Goal: Check status: Check status

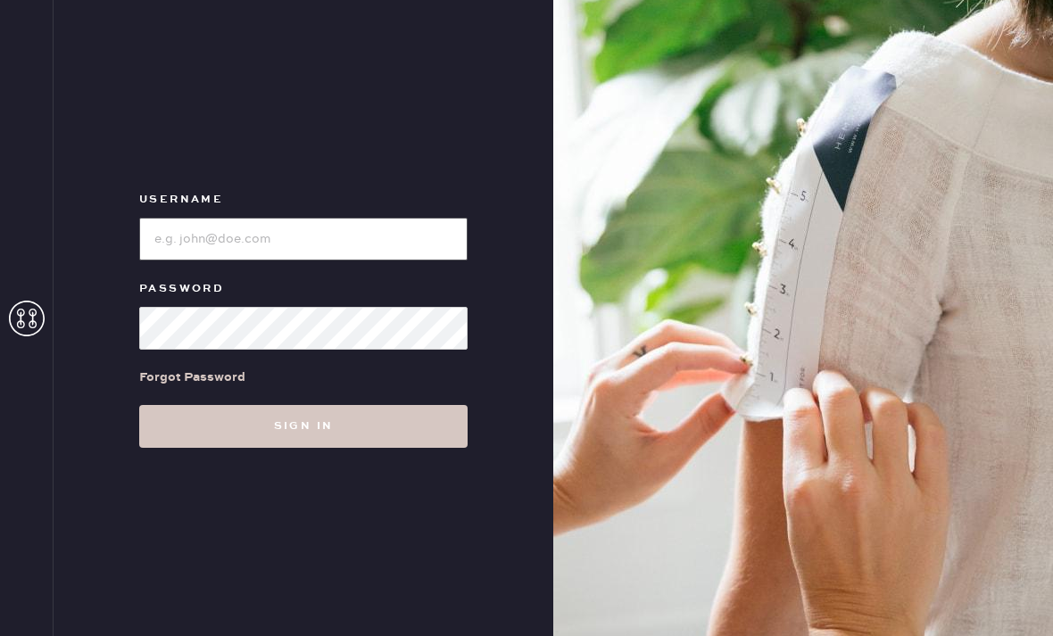
click at [227, 261] on input "loginName" at bounding box center [303, 239] width 328 height 43
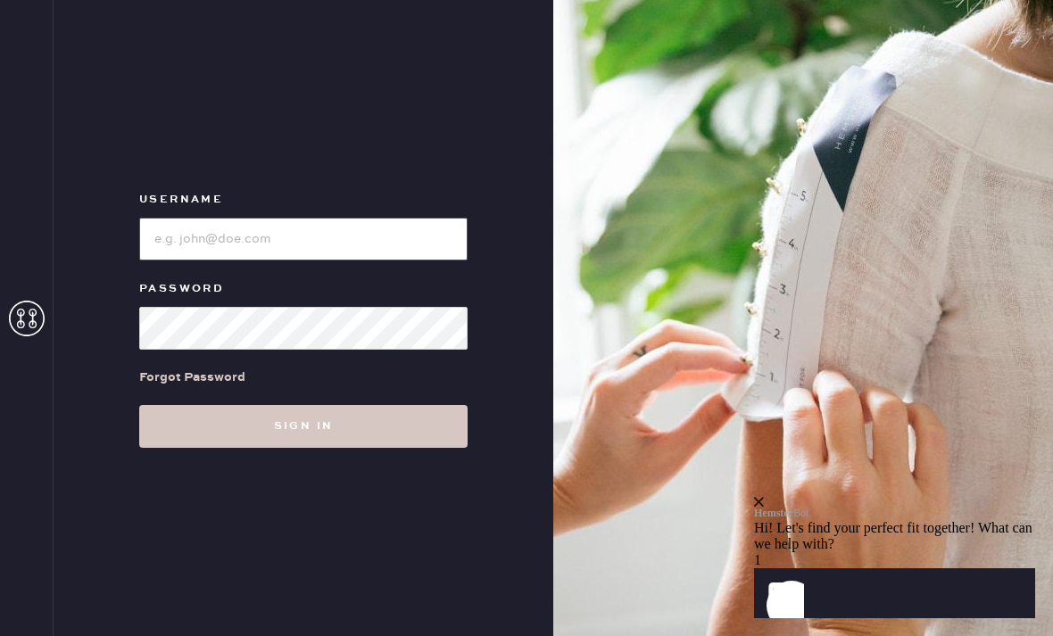
type input "[EMAIL_ADDRESS][DOMAIN_NAME]"
click at [303, 448] on button "Sign in" at bounding box center [303, 426] width 328 height 43
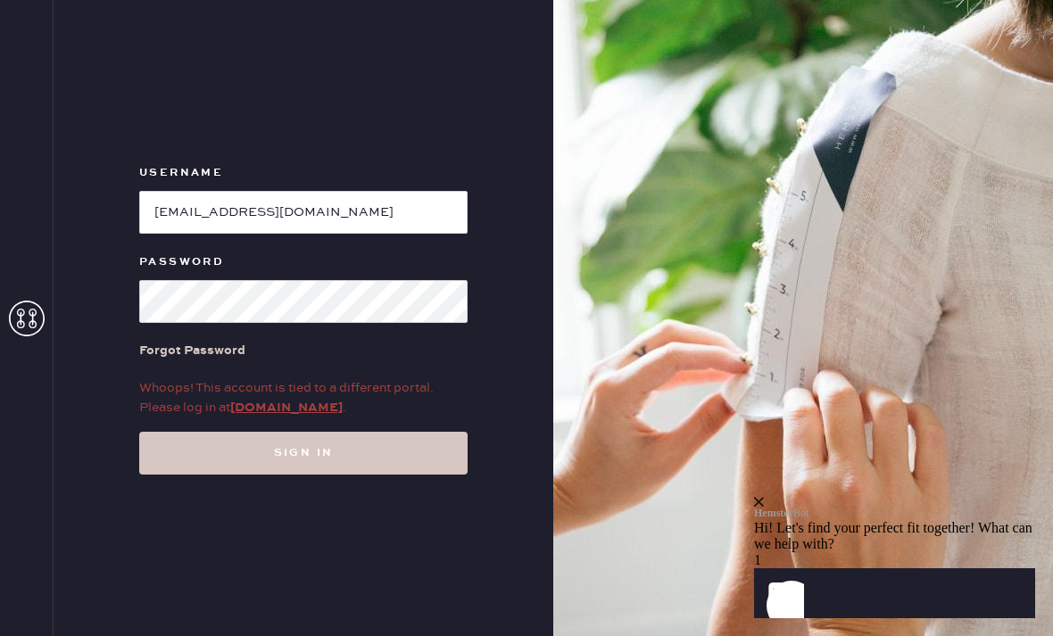
click at [263, 416] on link "[DOMAIN_NAME]" at bounding box center [286, 408] width 112 height 16
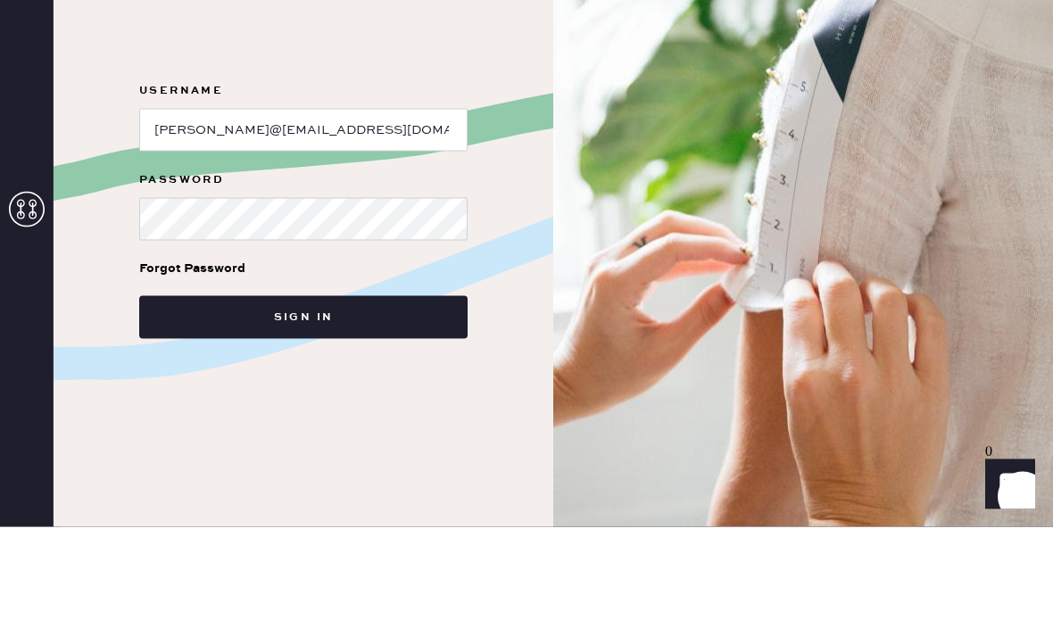
scroll to position [57, 0]
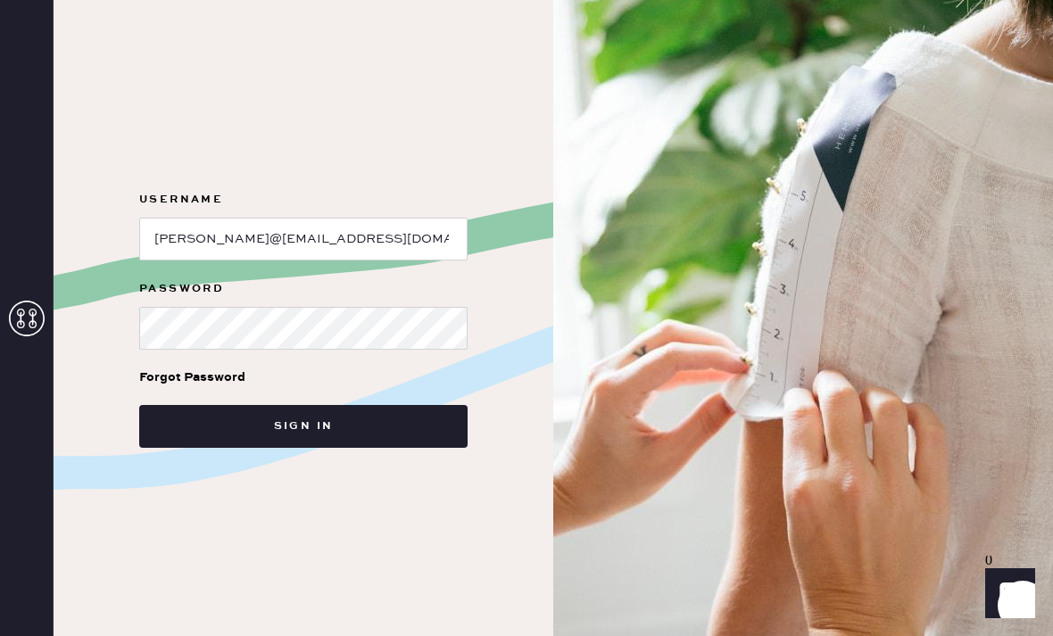
click at [202, 405] on button "Sign in" at bounding box center [303, 426] width 328 height 43
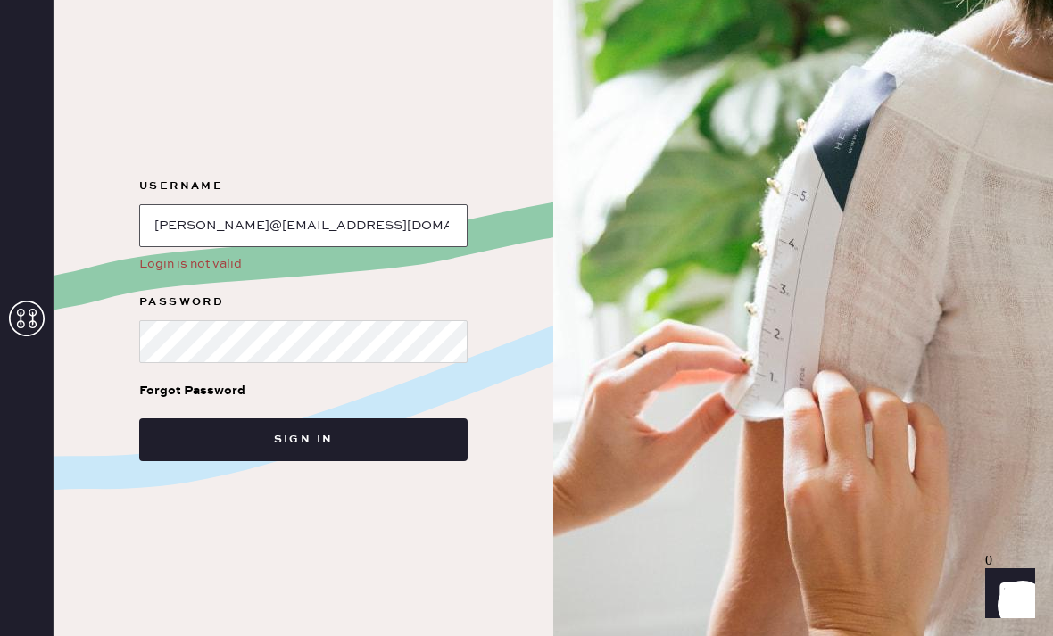
click at [165, 204] on input "loginName" at bounding box center [303, 225] width 328 height 43
click at [190, 247] on input "loginName" at bounding box center [303, 225] width 328 height 43
type input "[EMAIL_ADDRESS][DOMAIN_NAME]"
click at [303, 461] on button "Sign in" at bounding box center [303, 440] width 328 height 43
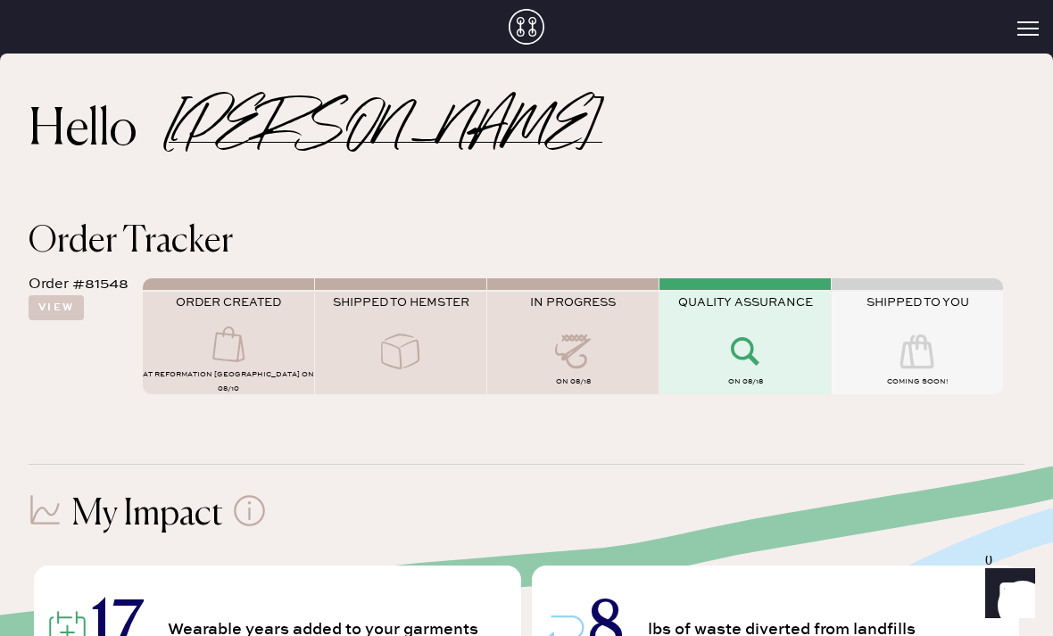
click at [38, 290] on div "Order #81548" at bounding box center [79, 284] width 100 height 21
click at [55, 308] on button "View" at bounding box center [56, 307] width 55 height 25
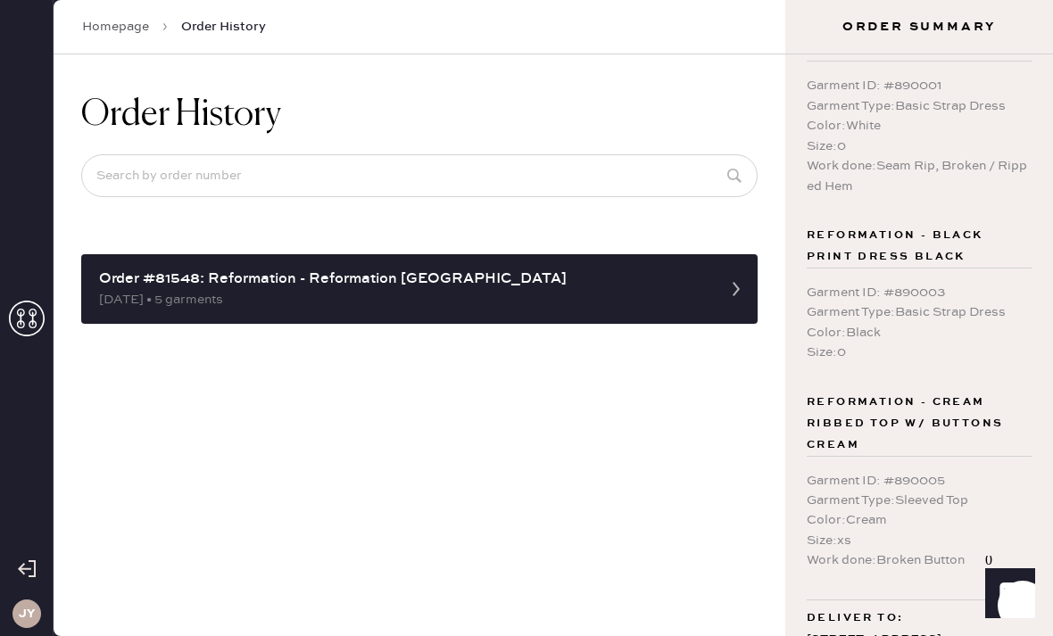
scroll to position [450, 0]
